Goal: Navigation & Orientation: Find specific page/section

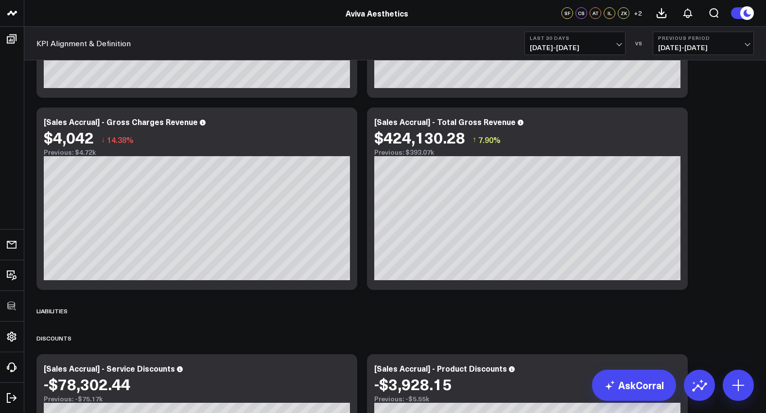
scroll to position [184, 0]
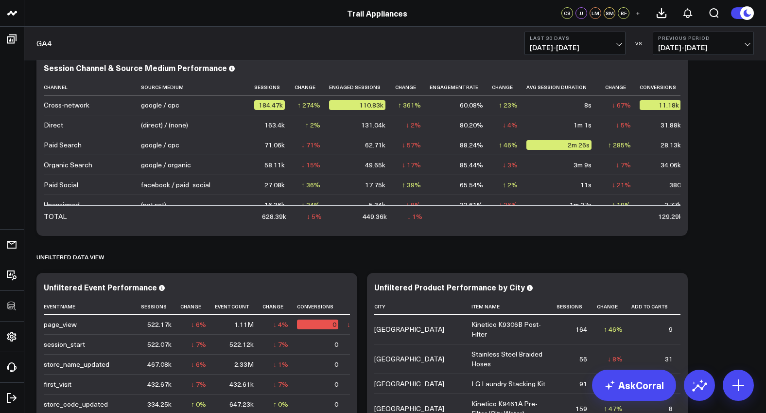
scroll to position [666, 0]
